Goal: Information Seeking & Learning: Learn about a topic

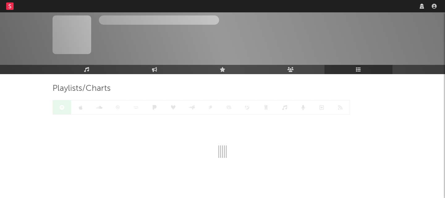
scroll to position [19, 0]
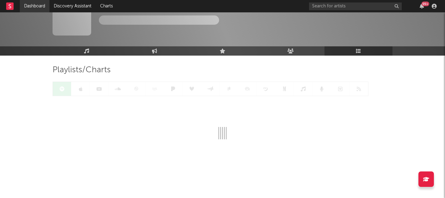
click at [32, 7] on link "Dashboard" at bounding box center [35, 6] width 30 height 12
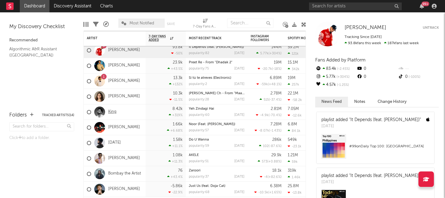
click at [114, 111] on link "King" at bounding box center [112, 112] width 8 height 5
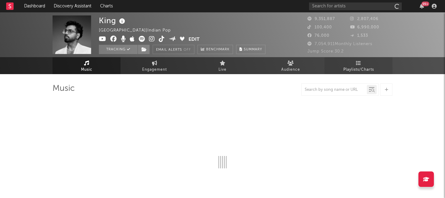
click at [365, 66] on span "Playlists/Charts" at bounding box center [359, 69] width 31 height 7
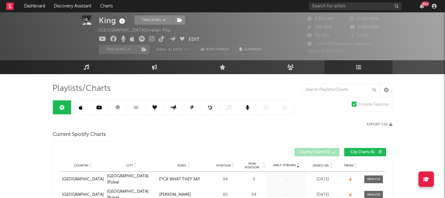
scroll to position [21, 0]
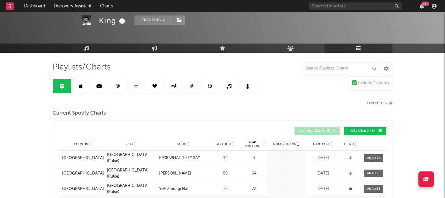
click at [118, 88] on icon at bounding box center [117, 86] width 5 height 5
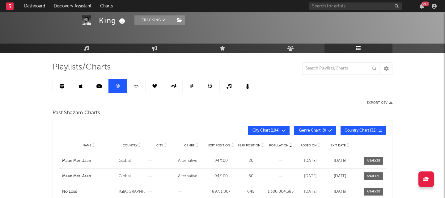
click at [61, 85] on icon at bounding box center [62, 86] width 5 height 5
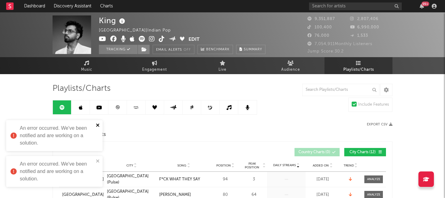
click at [98, 125] on icon "close" at bounding box center [98, 125] width 4 height 5
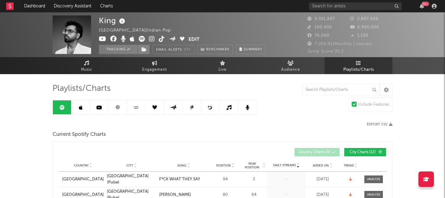
click at [104, 106] on link at bounding box center [99, 108] width 19 height 14
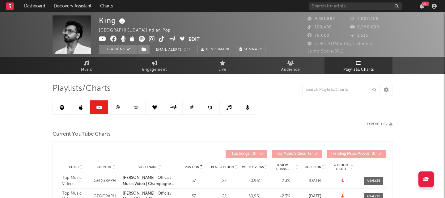
click at [114, 108] on link at bounding box center [118, 108] width 19 height 14
